Goal: Information Seeking & Learning: Check status

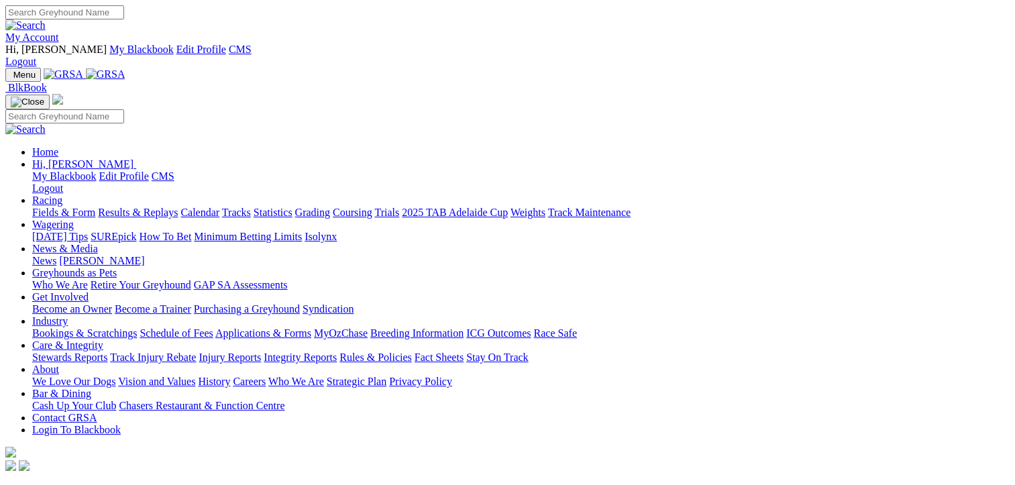
click at [150, 207] on link "Results & Replays" at bounding box center [138, 212] width 80 height 11
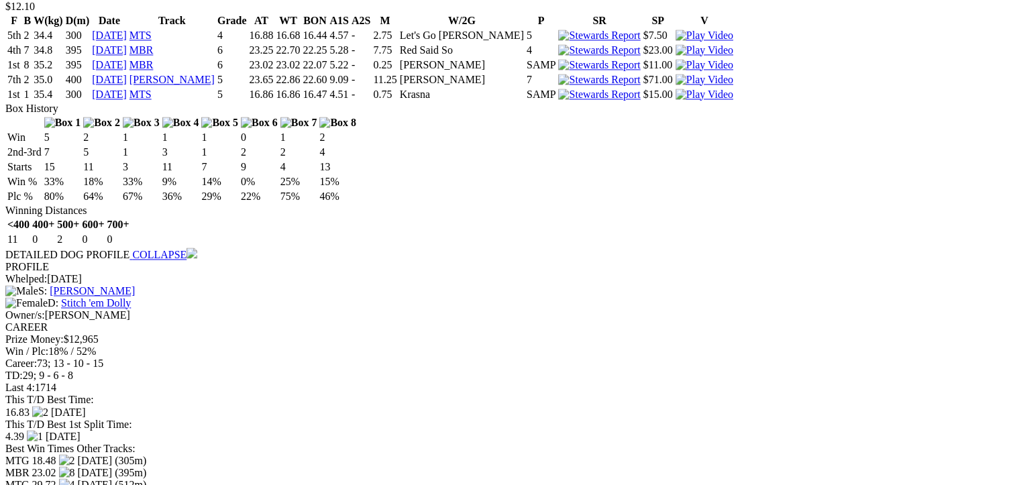
scroll to position [0, 56]
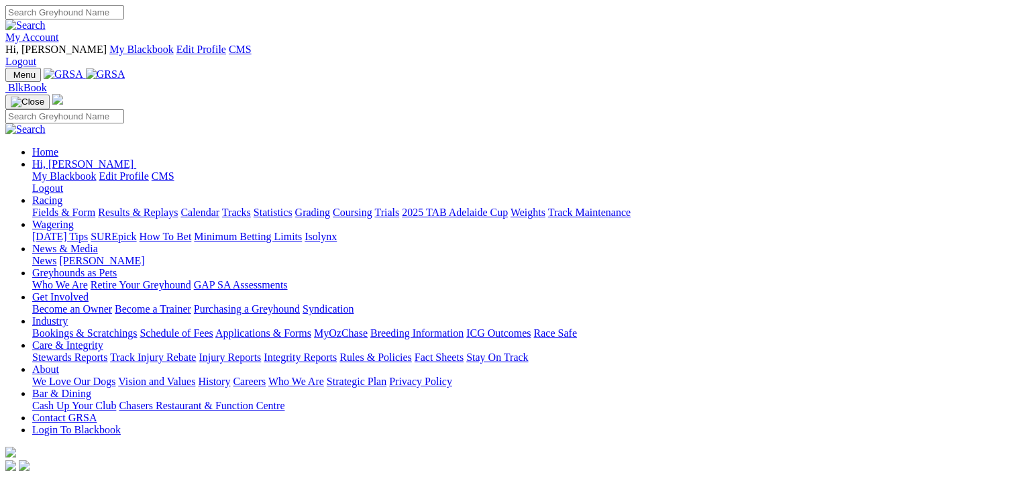
click at [162, 207] on link "Results & Replays" at bounding box center [138, 212] width 80 height 11
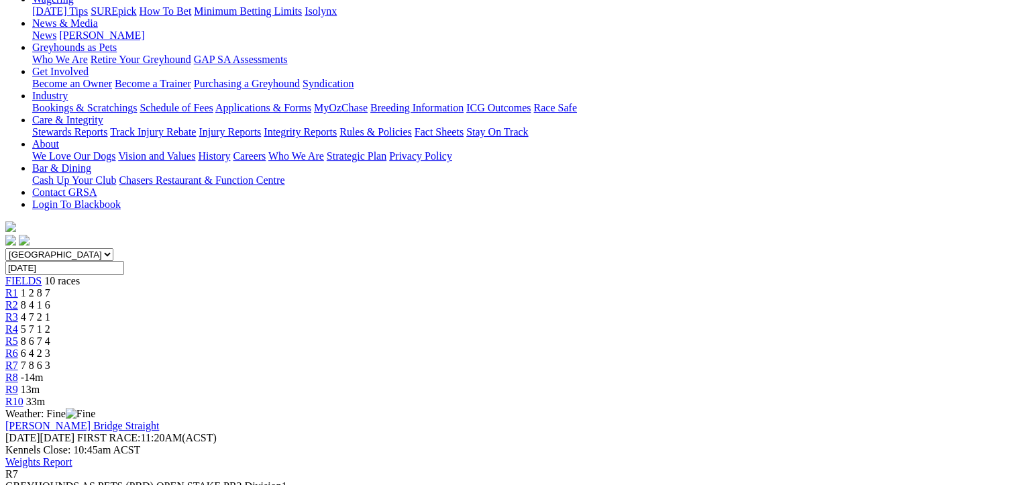
scroll to position [335, 0]
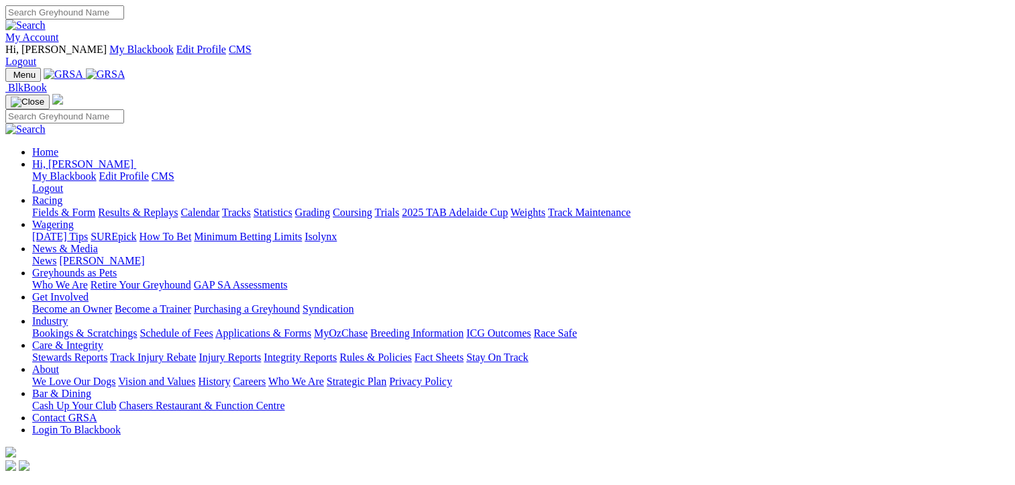
click at [154, 207] on link "Results & Replays" at bounding box center [138, 212] width 80 height 11
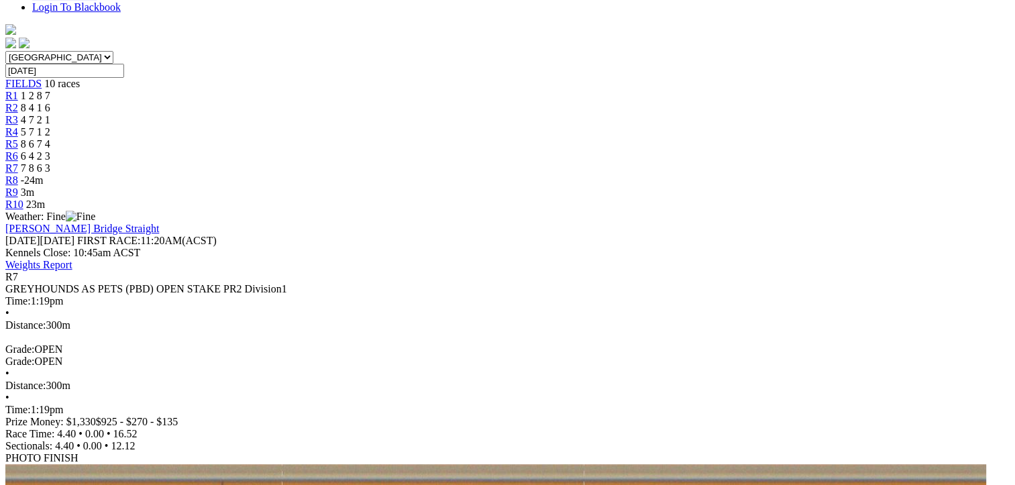
scroll to position [470, 0]
